Goal: Transaction & Acquisition: Purchase product/service

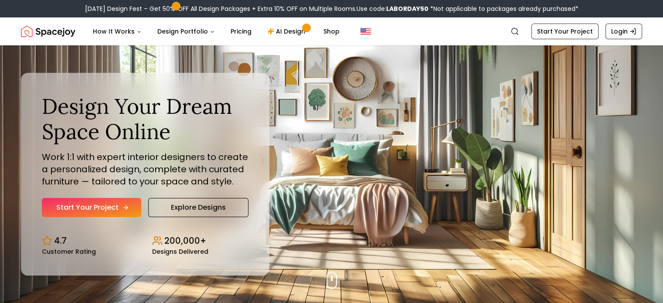
click at [100, 202] on link "Start Your Project" at bounding box center [91, 207] width 99 height 19
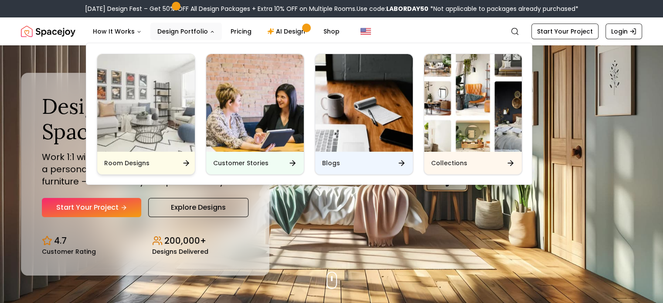
click at [166, 115] on img "Main" at bounding box center [146, 103] width 98 height 98
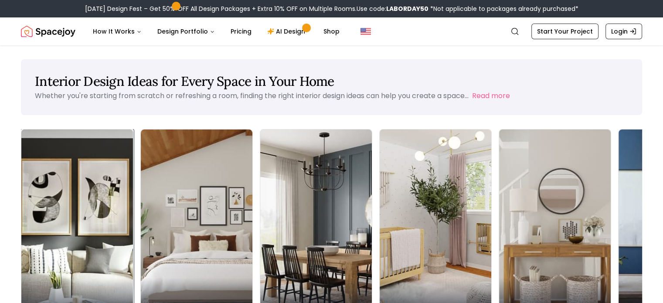
click at [76, 196] on img at bounding box center [77, 228] width 117 height 207
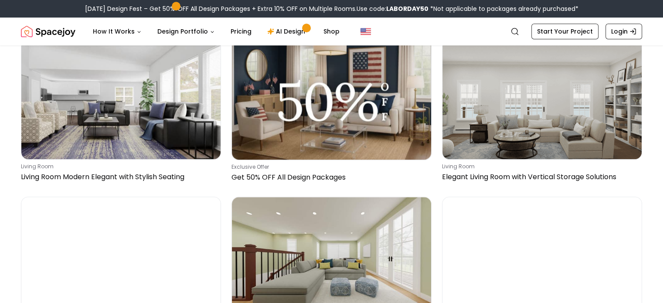
scroll to position [872, 0]
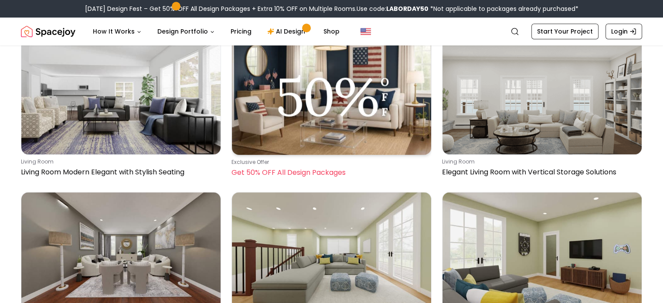
drag, startPoint x: 669, startPoint y: 89, endPoint x: 309, endPoint y: 113, distance: 360.9
click at [309, 113] on img at bounding box center [331, 94] width 199 height 120
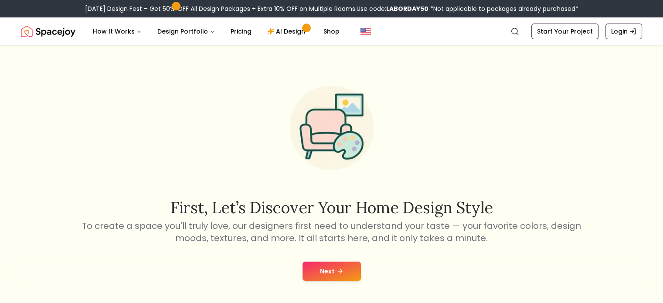
click at [333, 271] on button "Next" at bounding box center [332, 271] width 58 height 19
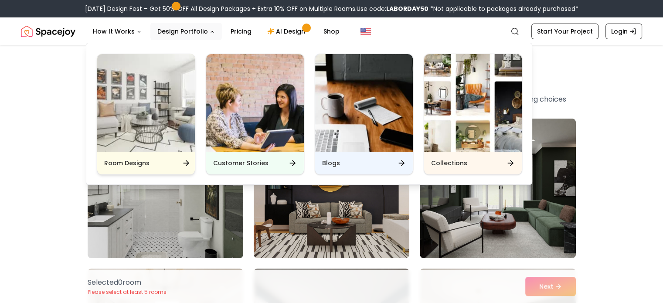
click at [174, 160] on div "Room Designs" at bounding box center [146, 163] width 98 height 23
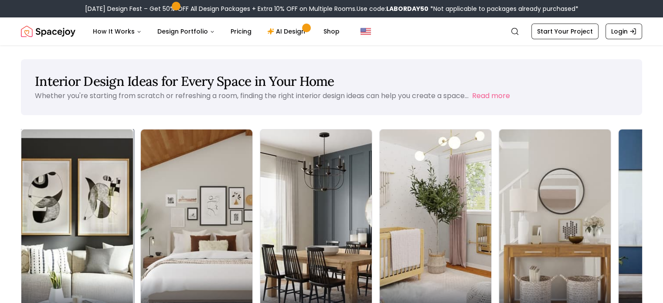
click at [77, 278] on div "Living Room" at bounding box center [77, 302] width 112 height 49
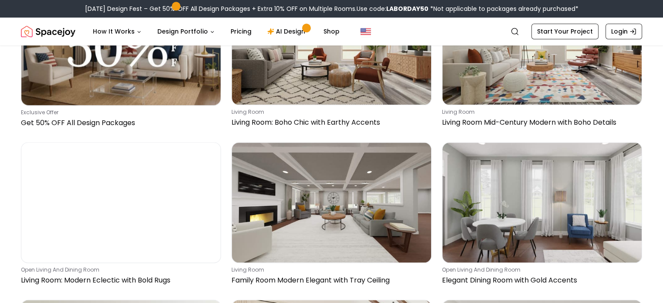
scroll to position [4387, 0]
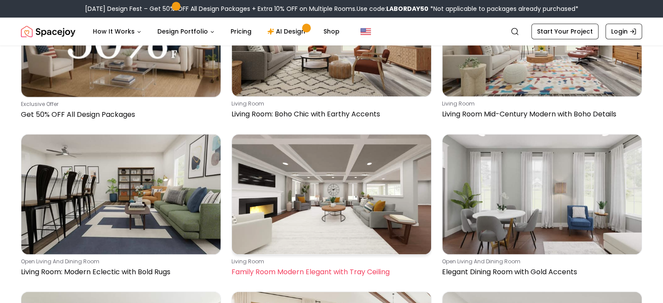
click at [408, 217] on img at bounding box center [331, 193] width 199 height 119
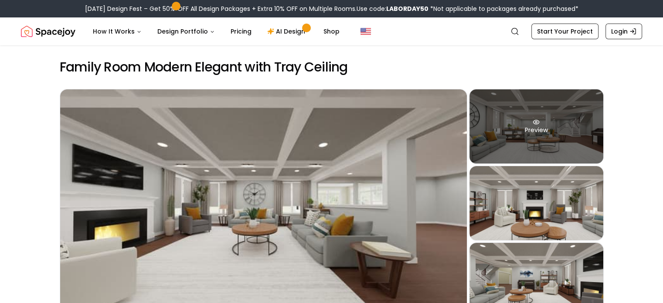
click at [557, 109] on div "Preview" at bounding box center [537, 126] width 134 height 74
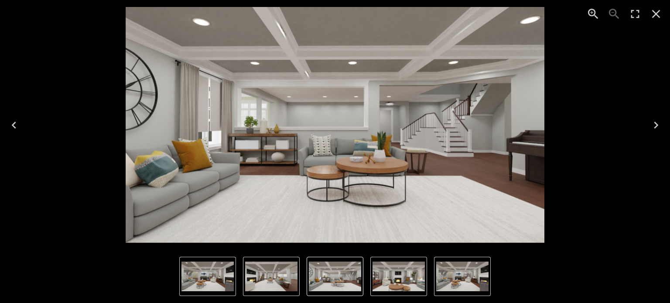
click at [661, 127] on icon "Next" at bounding box center [656, 125] width 14 height 14
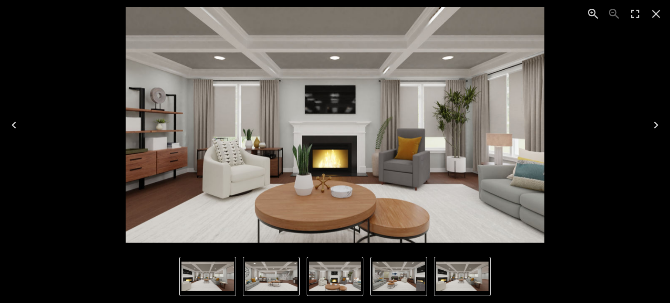
click at [661, 127] on icon "Next" at bounding box center [656, 125] width 14 height 14
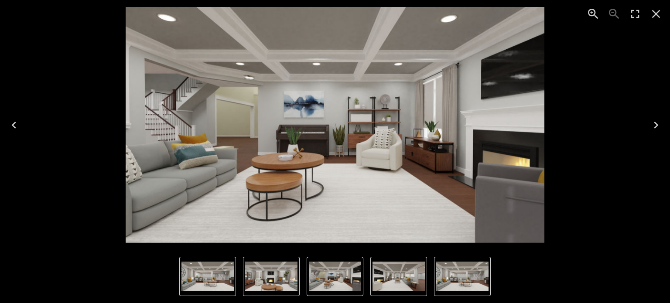
click at [661, 127] on icon "Next" at bounding box center [656, 125] width 14 height 14
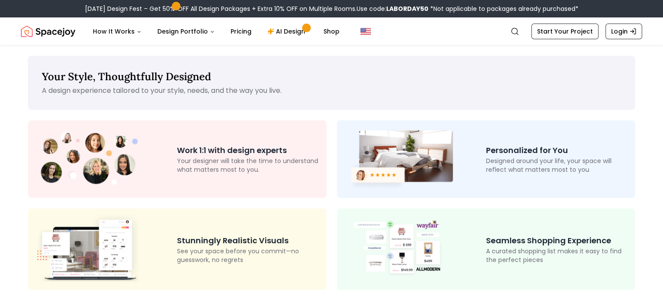
click at [424, 157] on img at bounding box center [398, 159] width 109 height 64
click at [494, 163] on p "Designed around your life, your space will reflect what matters most to you" at bounding box center [557, 165] width 142 height 17
click at [498, 155] on p "Personalized for You" at bounding box center [557, 150] width 142 height 12
click at [427, 111] on div "Your Style, Thoughtfully Designed A design experience tailored to your style, n…" at bounding box center [331, 173] width 593 height 234
click at [283, 31] on link "AI Design" at bounding box center [287, 31] width 54 height 17
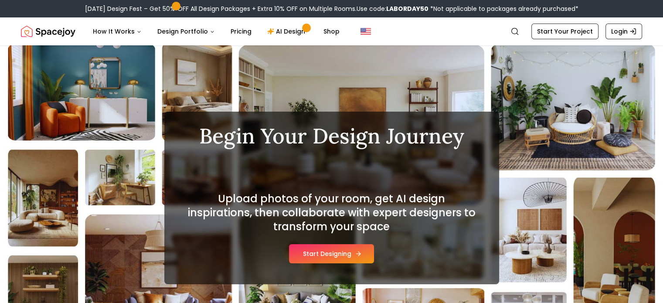
click at [337, 258] on button "Start Designing" at bounding box center [331, 253] width 85 height 19
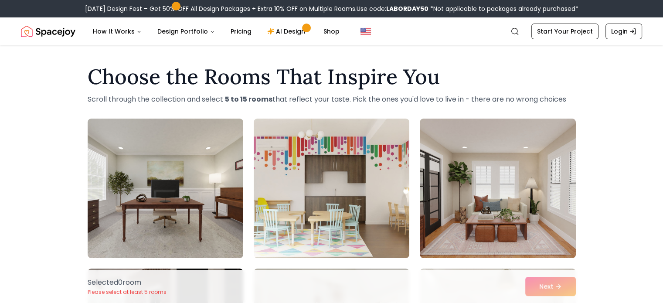
click at [556, 286] on div "Selected 0 room Please select at least 5 rooms Next" at bounding box center [332, 286] width 502 height 33
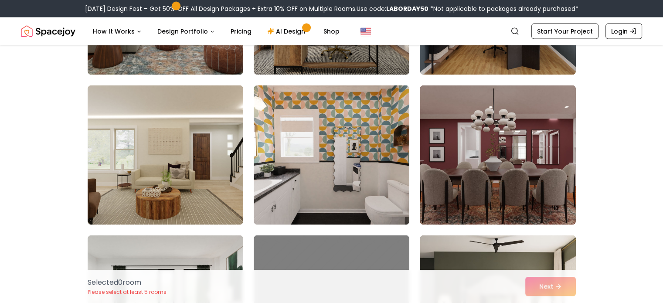
scroll to position [1849, 0]
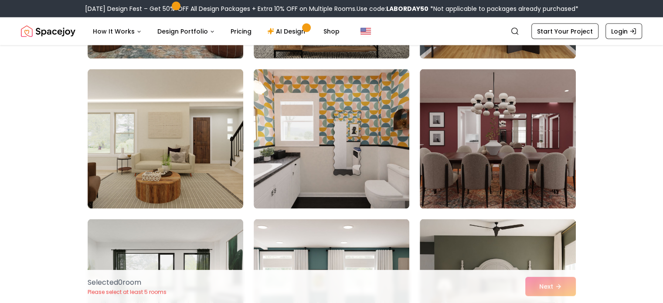
click at [553, 286] on div "Selected 0 room Please select at least 5 rooms Next" at bounding box center [332, 286] width 502 height 33
click at [581, 31] on link "Start Your Project" at bounding box center [564, 32] width 67 height 16
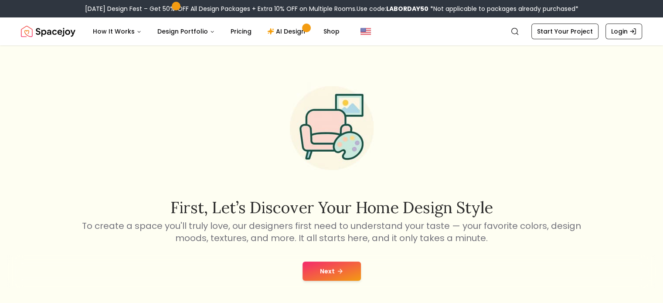
click at [334, 268] on button "Next" at bounding box center [332, 271] width 58 height 19
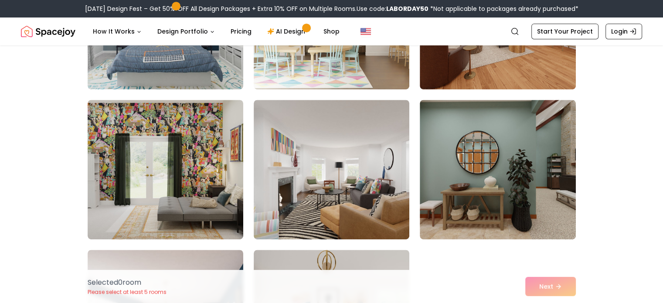
scroll to position [3787, 0]
